Goal: Information Seeking & Learning: Check status

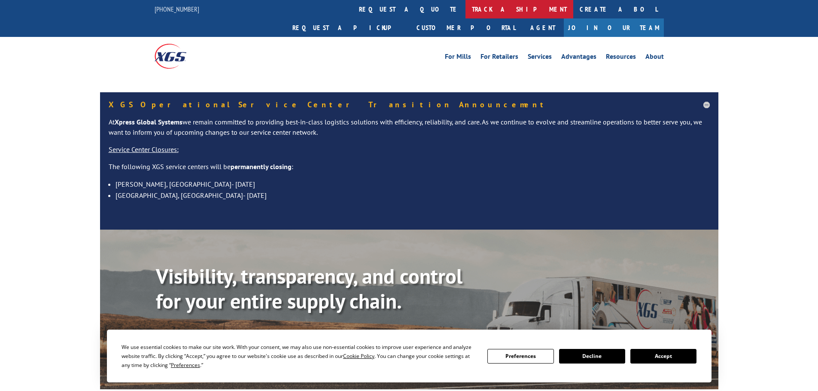
click at [466, 11] on link "track a shipment" at bounding box center [520, 9] width 108 height 18
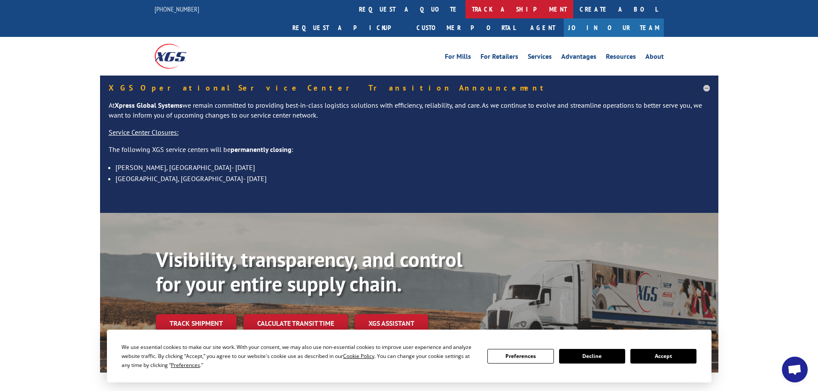
click at [466, 12] on link "track a shipment" at bounding box center [520, 9] width 108 height 18
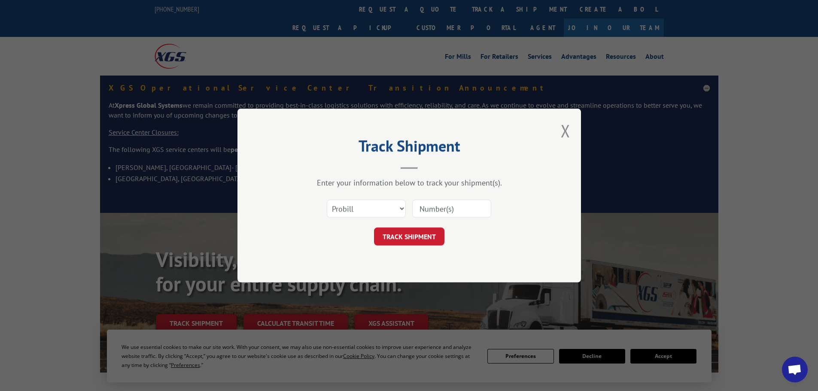
click at [475, 210] on input at bounding box center [451, 209] width 79 height 18
paste input "17520334"
type input "17520334"
click at [415, 233] on button "TRACK SHIPMENT" at bounding box center [409, 237] width 70 height 18
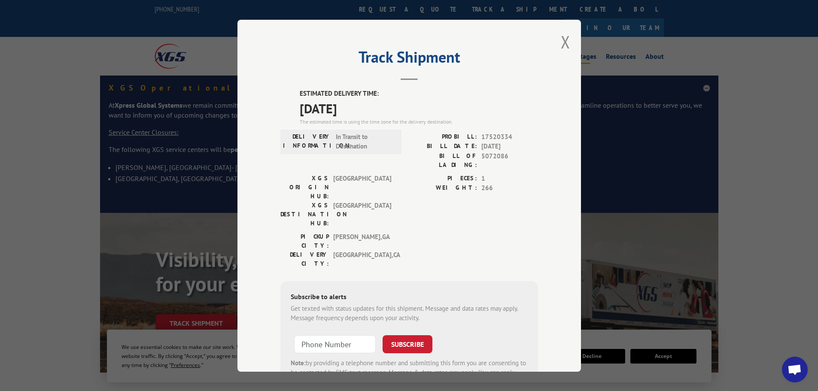
click at [561, 40] on button "Close modal" at bounding box center [565, 42] width 9 height 23
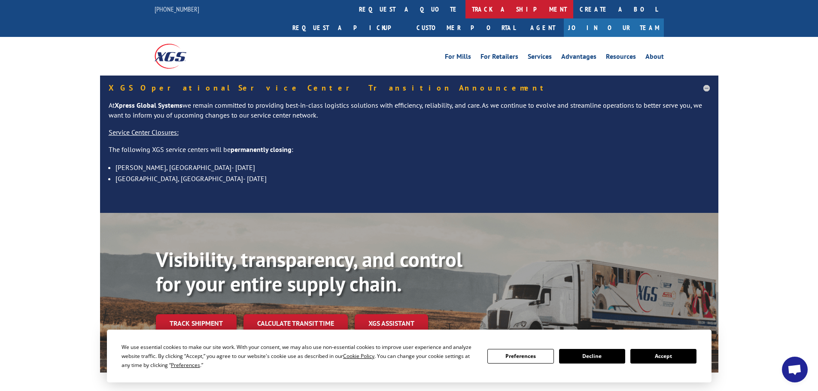
click at [466, 9] on link "track a shipment" at bounding box center [520, 9] width 108 height 18
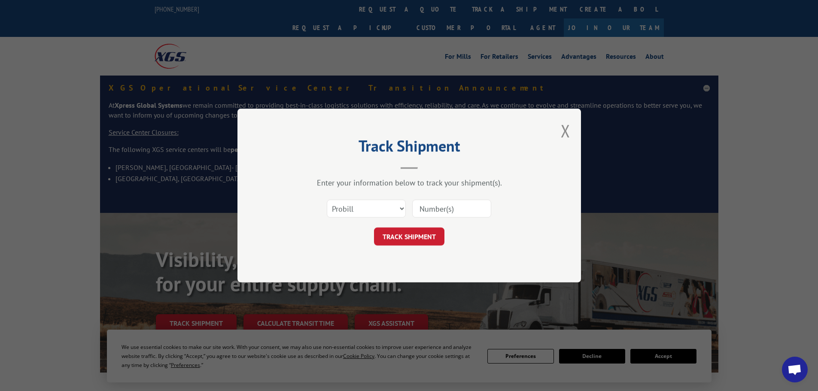
click at [467, 209] on input at bounding box center [451, 209] width 79 height 18
paste input "17467017"
type input "17467017"
click at [424, 241] on button "TRACK SHIPMENT" at bounding box center [409, 237] width 70 height 18
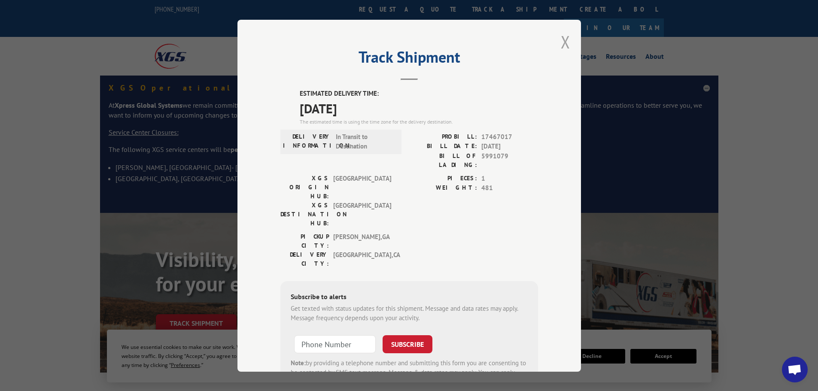
click at [562, 38] on button "Close modal" at bounding box center [565, 42] width 9 height 23
